Goal: Information Seeking & Learning: Learn about a topic

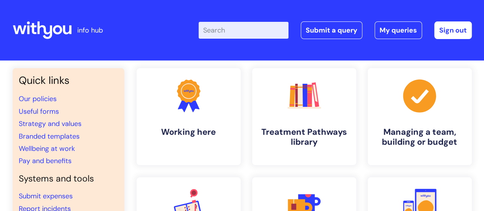
click at [229, 34] on input "Enter your search term here..." at bounding box center [243, 30] width 90 height 17
type input "redesign"
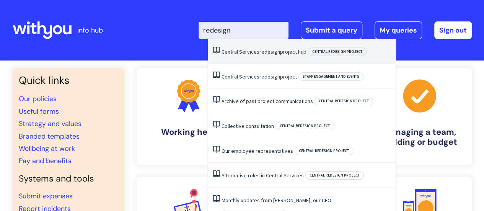
click at [252, 55] on link "Central Services redesign project hub" at bounding box center [263, 51] width 85 height 7
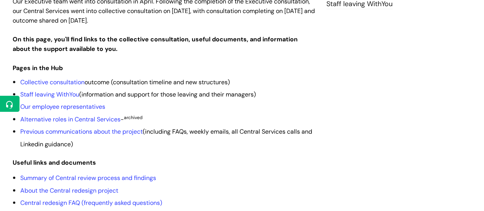
scroll to position [205, 0]
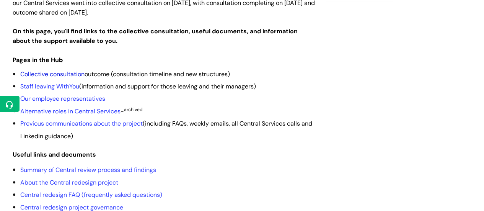
click at [66, 70] on link "Collective consultation" at bounding box center [52, 74] width 64 height 8
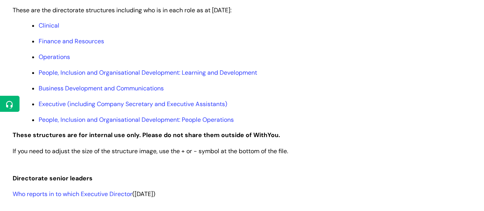
scroll to position [438, 0]
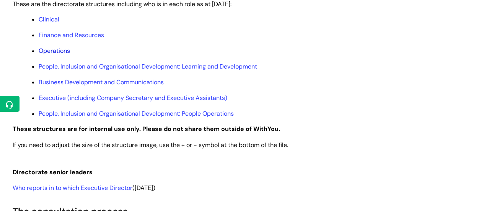
click at [58, 50] on link "Operations" at bounding box center [54, 51] width 31 height 8
